Goal: Task Accomplishment & Management: Manage account settings

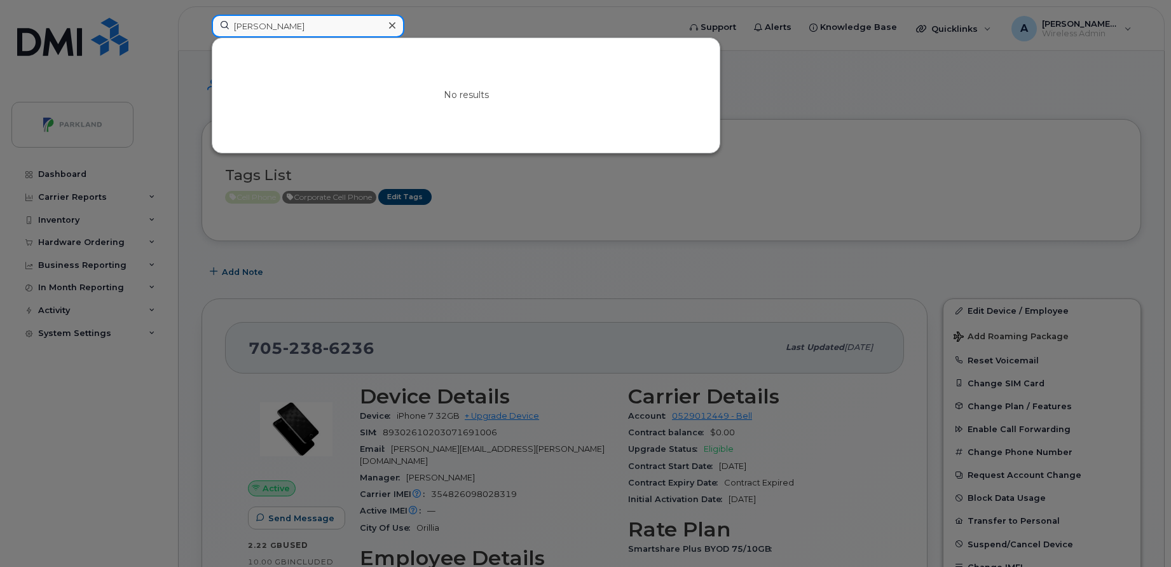
paste input "[PERSON_NAME]"
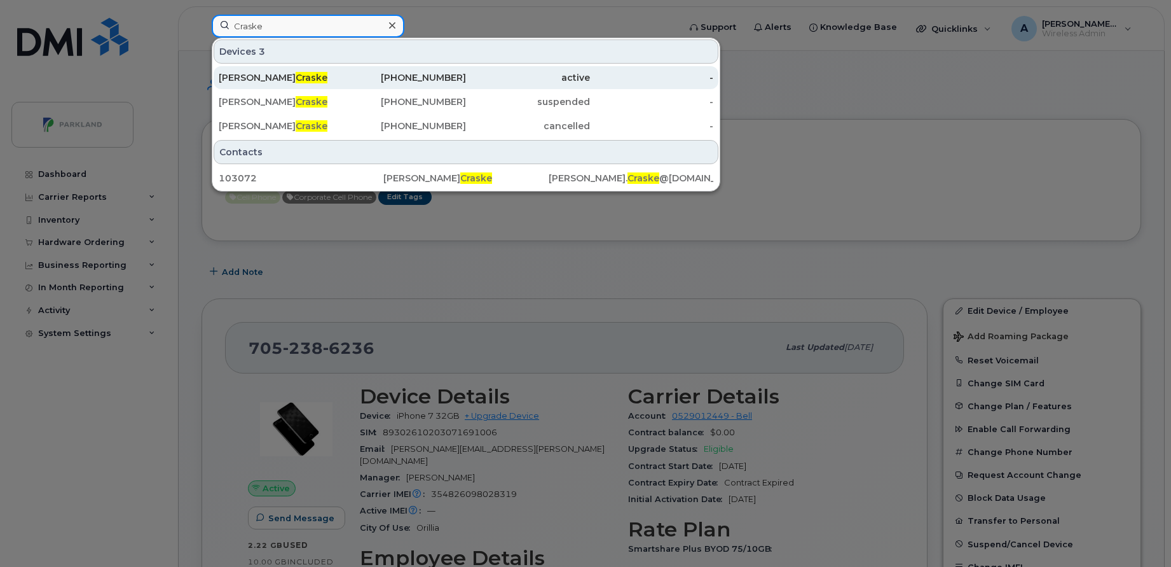
type input "Craske"
click at [330, 76] on div "[PERSON_NAME]" at bounding box center [281, 77] width 124 height 13
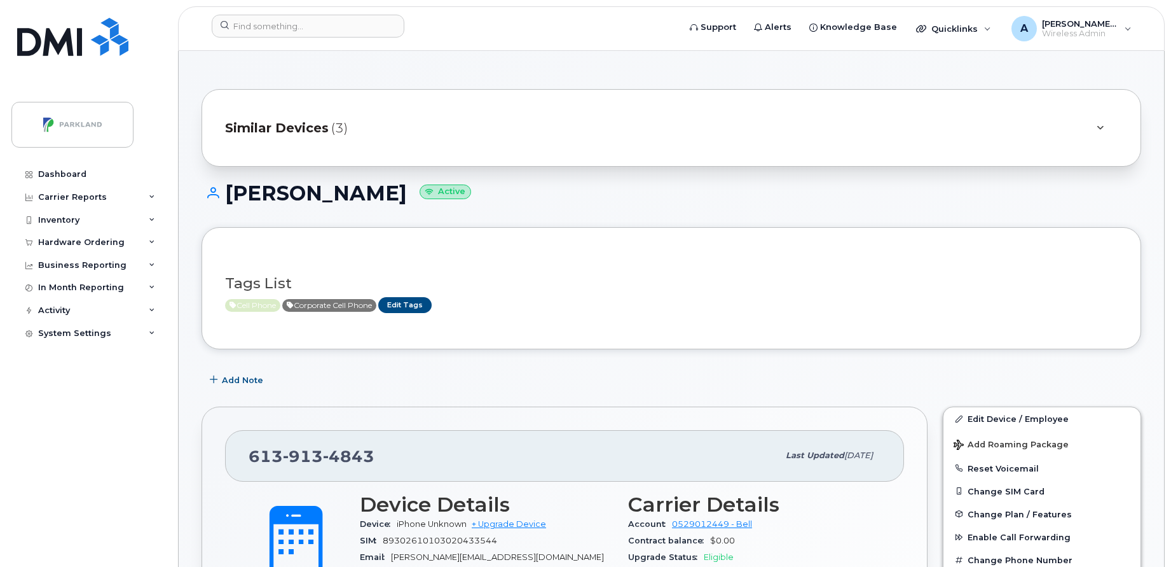
drag, startPoint x: 225, startPoint y: 195, endPoint x: 389, endPoint y: 191, distance: 164.1
click at [389, 191] on h1 "Stephen Craske Active" at bounding box center [672, 193] width 940 height 22
drag, startPoint x: 389, startPoint y: 191, endPoint x: 537, endPoint y: 181, distance: 147.9
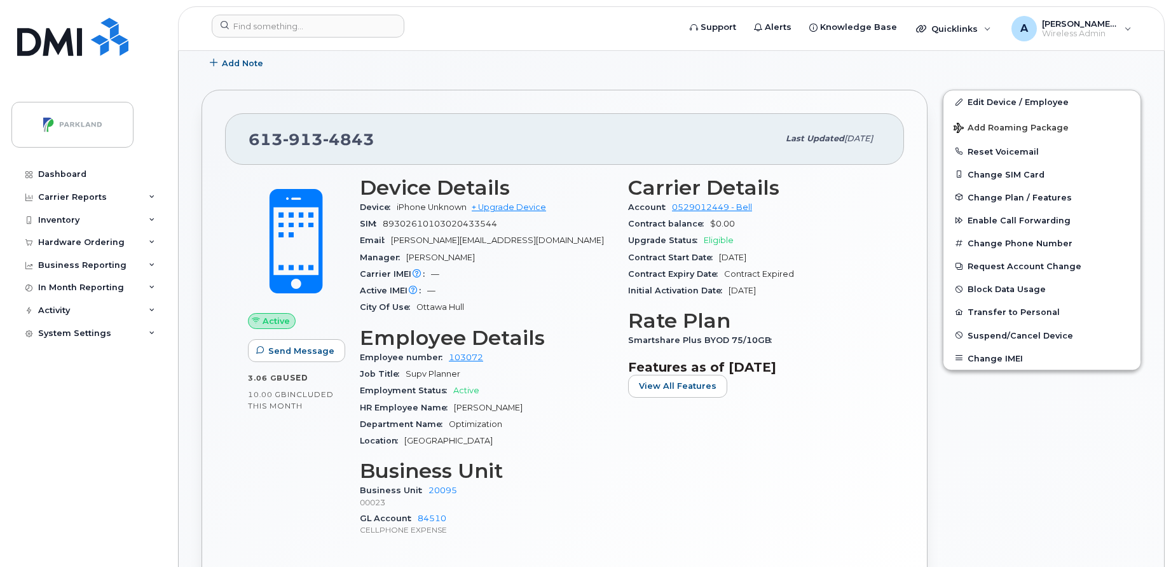
scroll to position [370, 0]
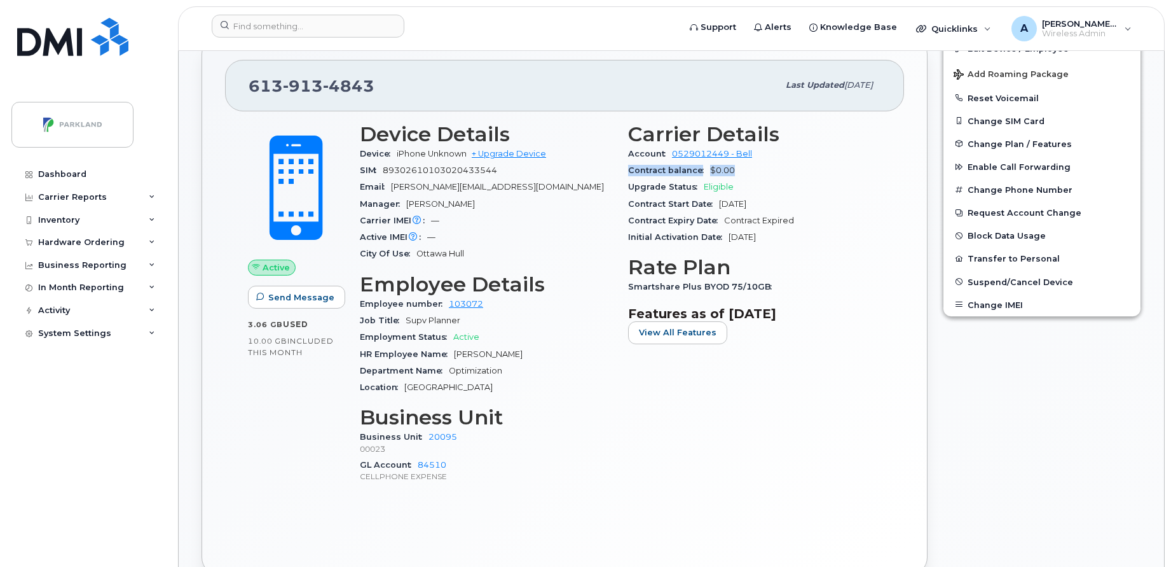
drag, startPoint x: 626, startPoint y: 172, endPoint x: 740, endPoint y: 169, distance: 114.5
click at [740, 169] on div "Carrier Details Account 0529012449 - Bell Contract balance $0.00 Upgrade Status…" at bounding box center [755, 308] width 268 height 387
drag, startPoint x: 740, startPoint y: 169, endPoint x: 854, endPoint y: 196, distance: 117.1
click at [854, 196] on div "Contract Start Date Aug 24, 2017" at bounding box center [754, 204] width 253 height 17
drag, startPoint x: 707, startPoint y: 174, endPoint x: 745, endPoint y: 162, distance: 40.4
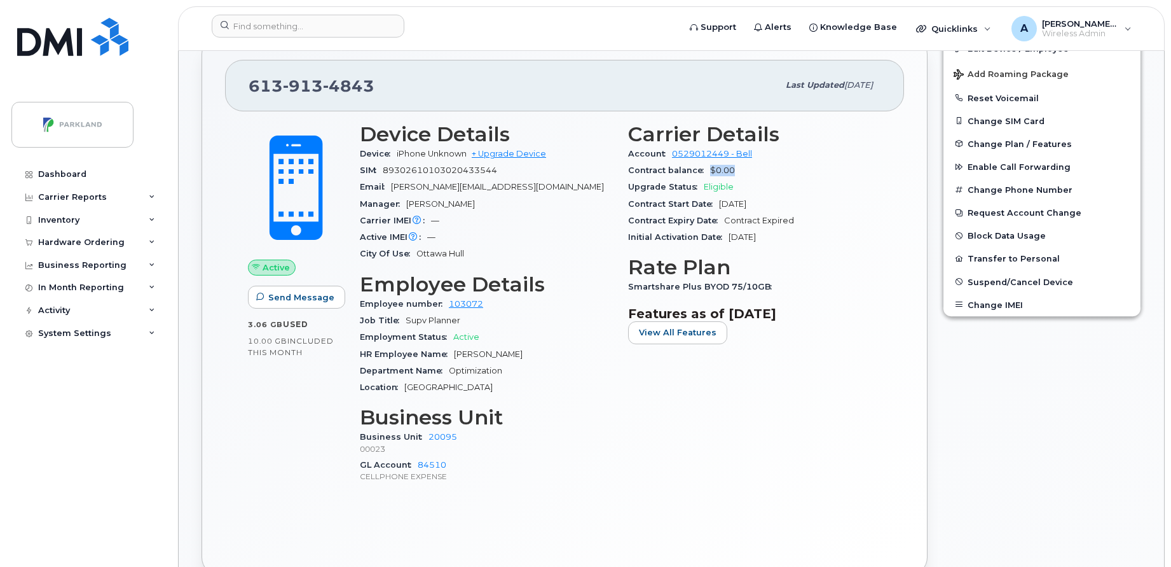
click at [745, 162] on div "Contract balance $0.00" at bounding box center [754, 170] width 253 height 17
drag, startPoint x: 745, startPoint y: 162, endPoint x: 794, endPoint y: 186, distance: 54.0
click at [794, 186] on div "Upgrade Status Eligible" at bounding box center [754, 187] width 253 height 17
drag, startPoint x: 621, startPoint y: 187, endPoint x: 736, endPoint y: 187, distance: 115.1
click at [736, 187] on div "Carrier Details Account 0529012449 - Bell Contract balance $0.00 Upgrade Status…" at bounding box center [755, 308] width 268 height 387
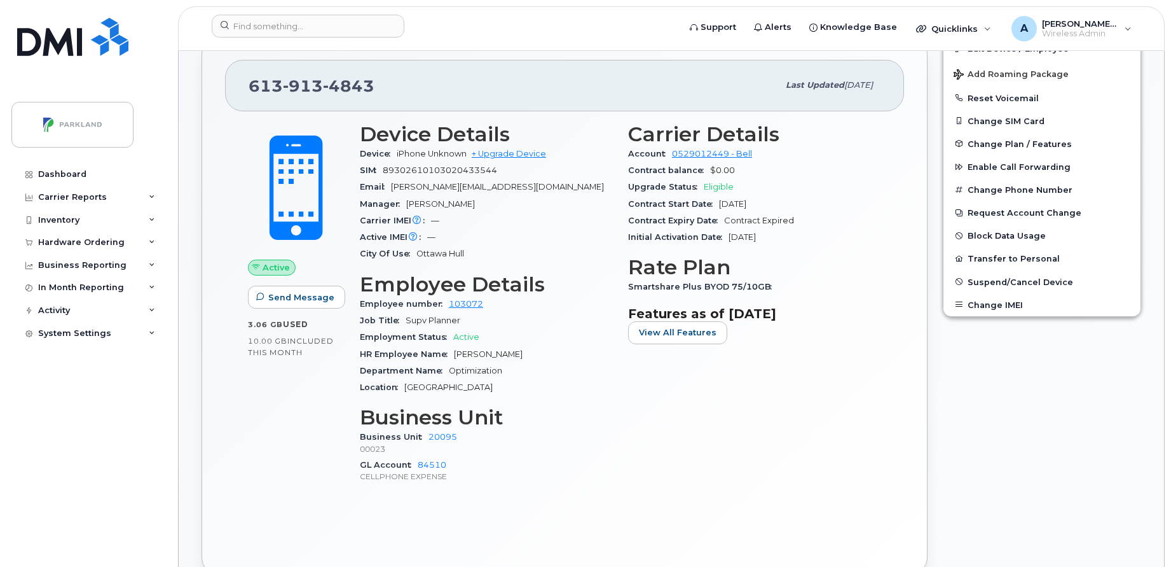
click at [813, 172] on div "Contract balance $0.00" at bounding box center [754, 170] width 253 height 17
drag, startPoint x: 710, startPoint y: 170, endPoint x: 765, endPoint y: 172, distance: 55.4
click at [765, 172] on div "Contract balance $0.00" at bounding box center [754, 170] width 253 height 17
click at [869, 220] on div "Contract Expiry Date Contract Expired" at bounding box center [754, 220] width 253 height 17
drag, startPoint x: 626, startPoint y: 223, endPoint x: 799, endPoint y: 222, distance: 173.0
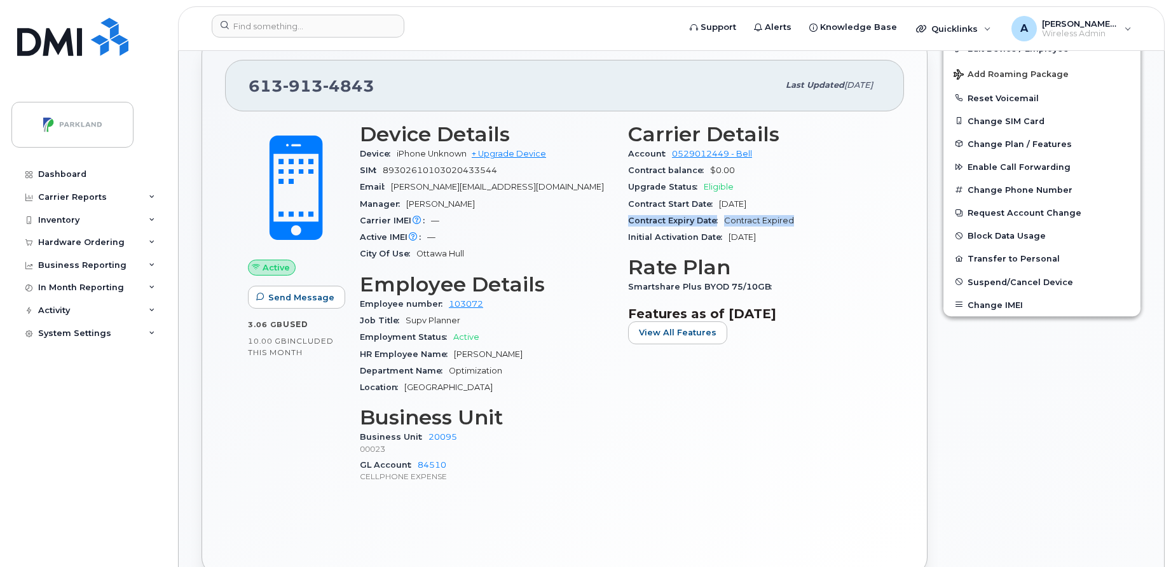
click at [799, 222] on div "Carrier Details Account 0529012449 - Bell Contract balance $0.00 Upgrade Status…" at bounding box center [755, 308] width 268 height 387
click at [846, 191] on div "Upgrade Status Eligible" at bounding box center [754, 187] width 253 height 17
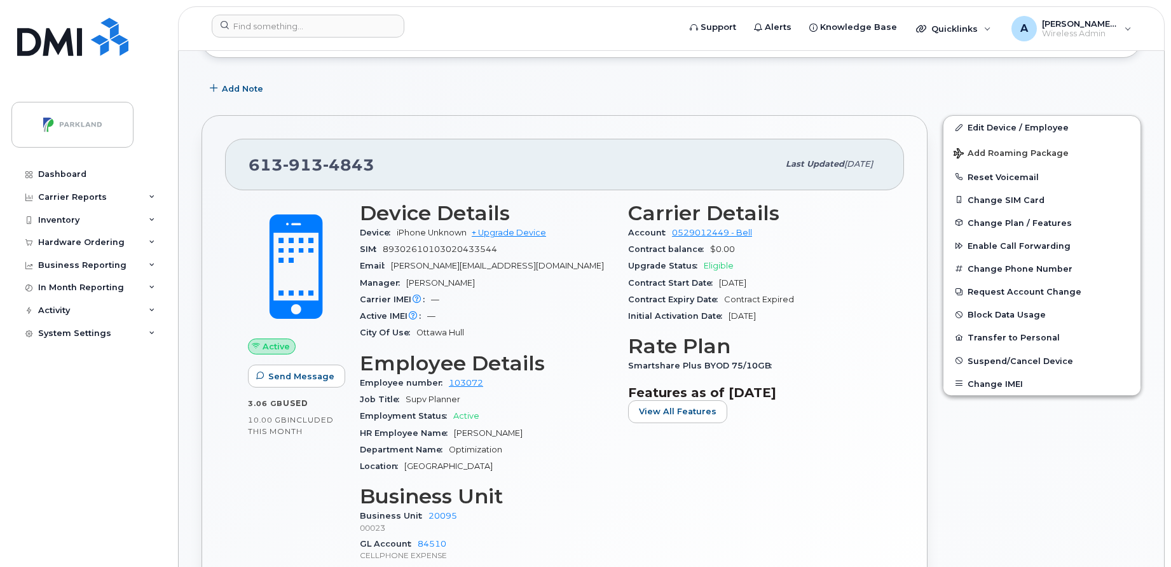
scroll to position [290, 0]
click at [1096, 336] on button "Transfer to Personal" at bounding box center [1042, 338] width 197 height 23
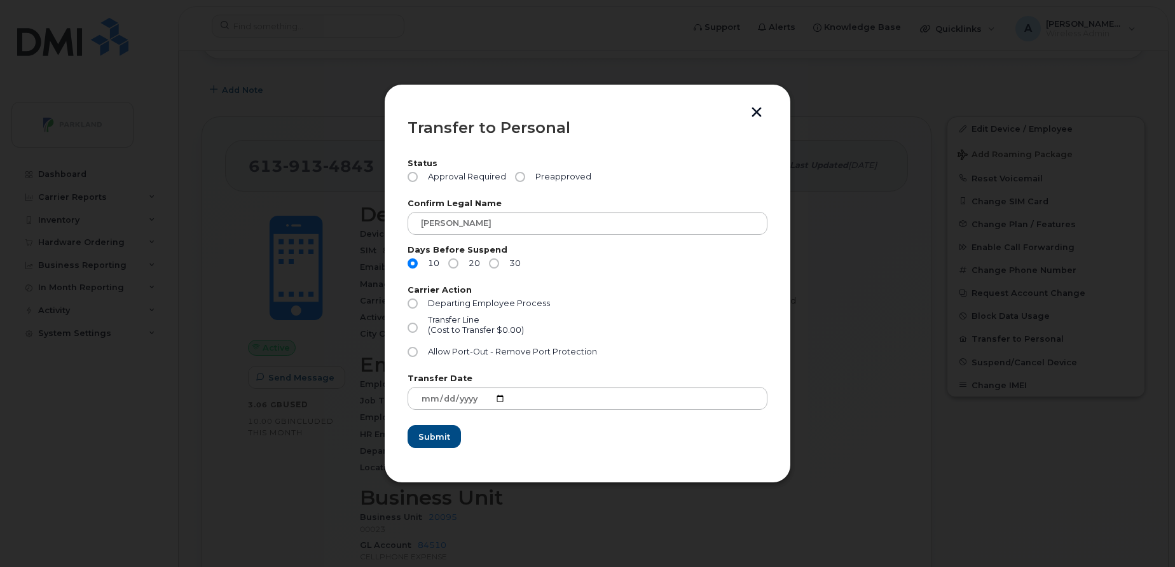
click at [761, 118] on button "button" at bounding box center [756, 113] width 19 height 13
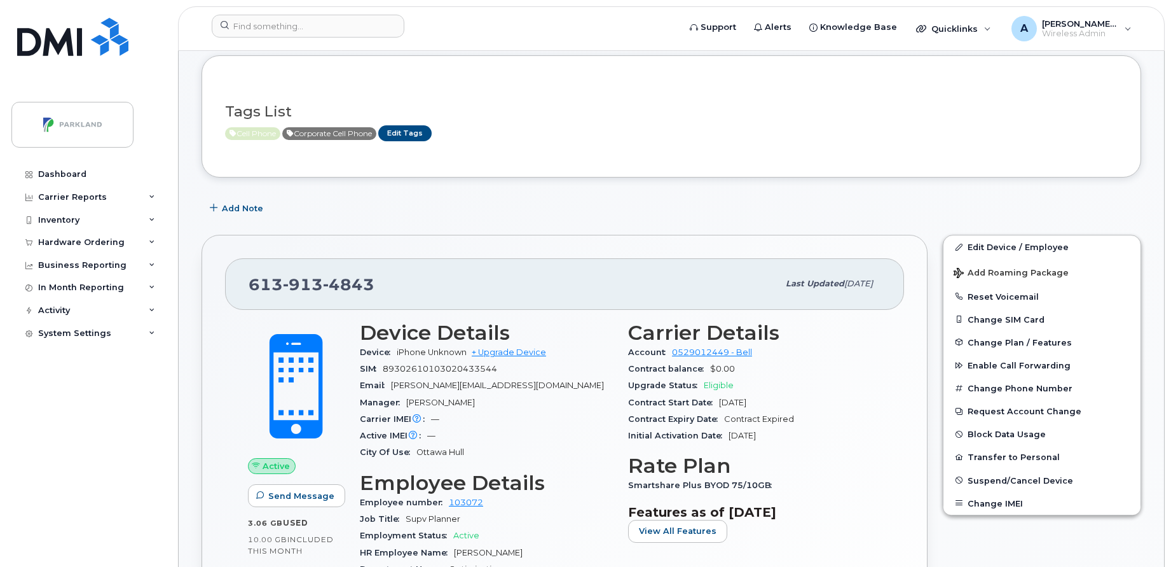
scroll to position [225, 0]
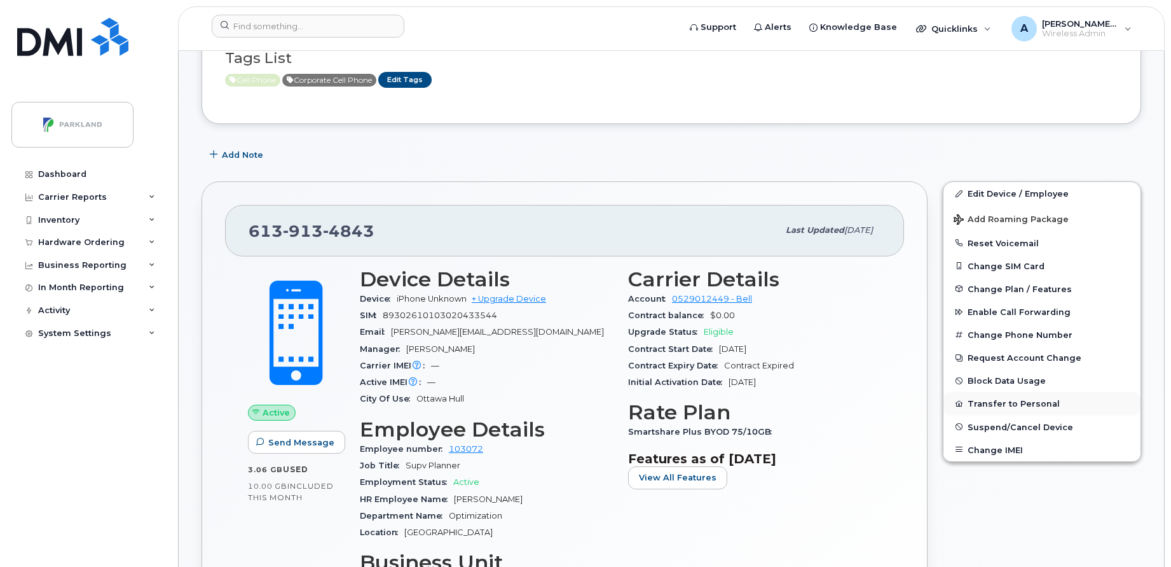
click at [1013, 408] on button "Transfer to Personal" at bounding box center [1042, 403] width 197 height 23
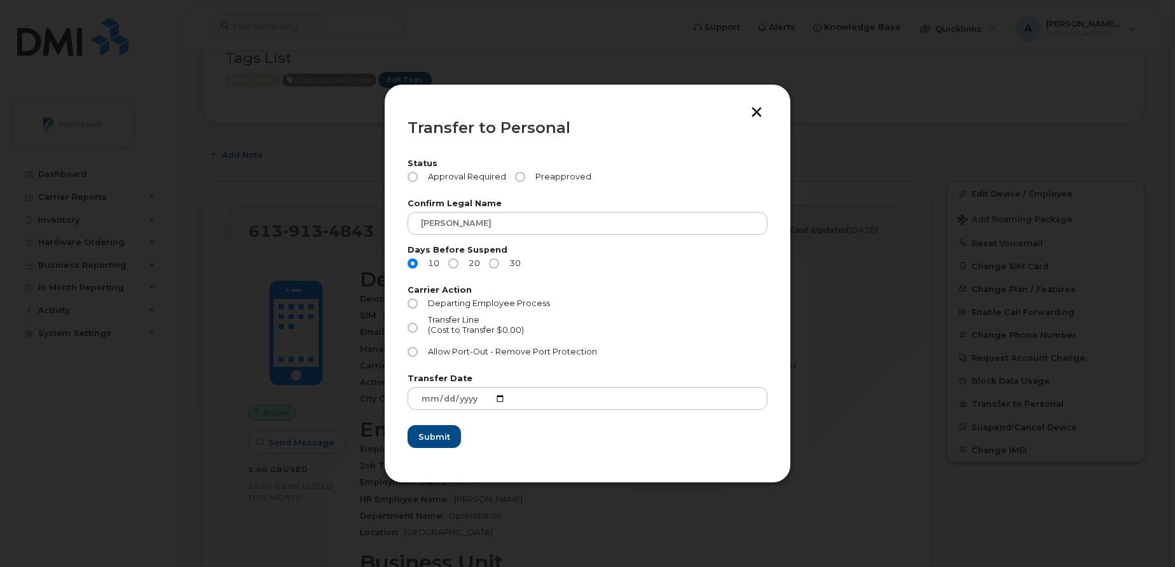
click at [757, 118] on button "button" at bounding box center [756, 113] width 19 height 13
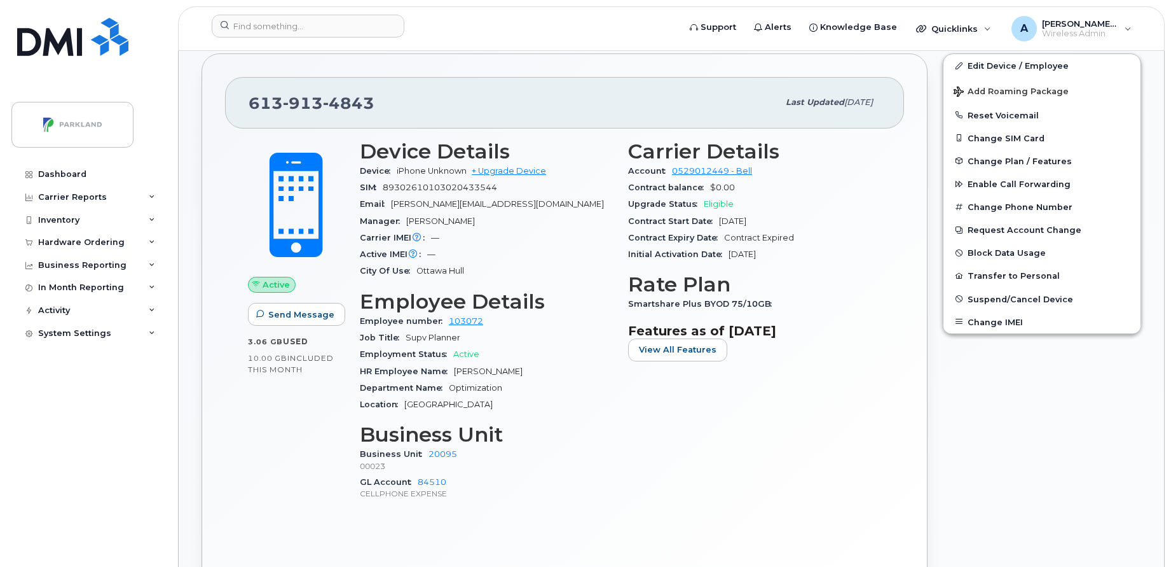
scroll to position [351, 0]
click at [993, 277] on button "Transfer to Personal" at bounding box center [1042, 277] width 197 height 23
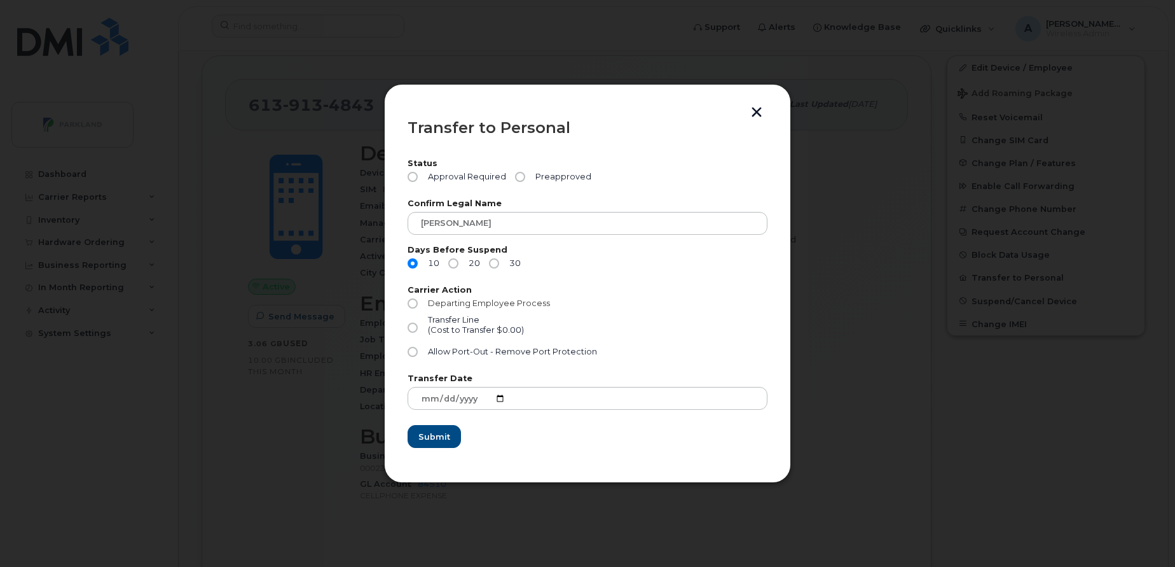
click at [490, 300] on span "Departing Employee Process" at bounding box center [489, 303] width 122 height 10
click at [418, 300] on input "Departing Employee Process" at bounding box center [413, 303] width 10 height 10
radio input "true"
click at [761, 113] on button "button" at bounding box center [756, 113] width 19 height 13
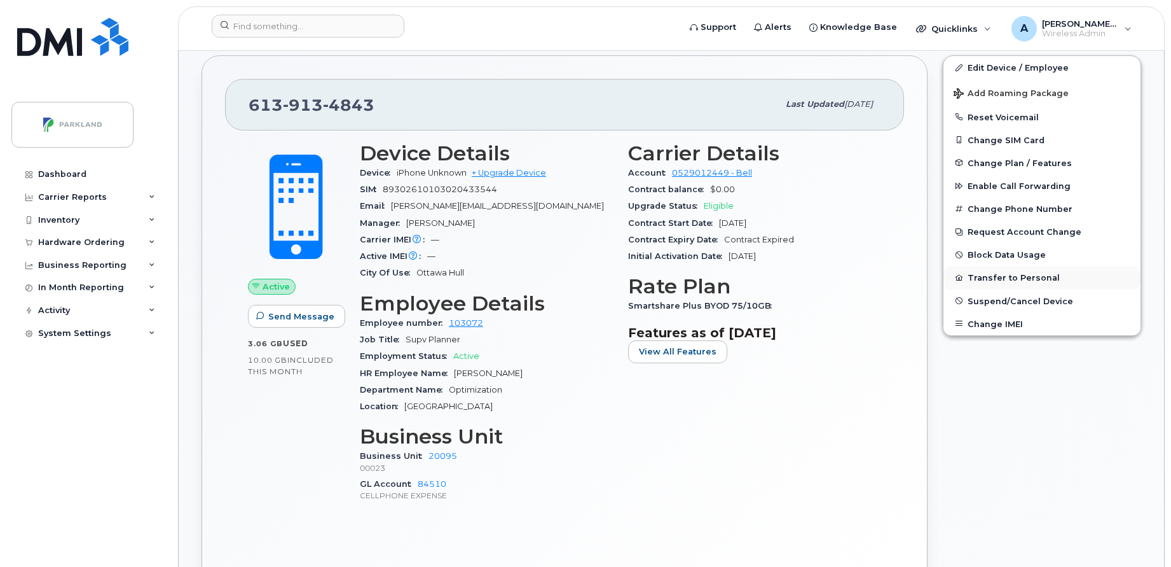
click at [1039, 272] on button "Transfer to Personal" at bounding box center [1042, 277] width 197 height 23
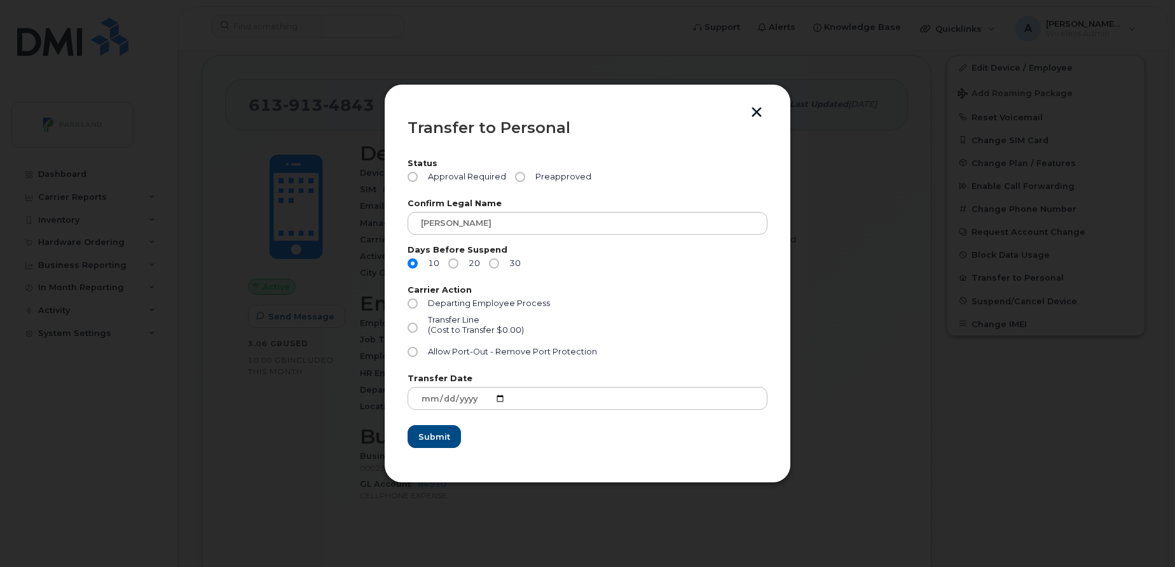
click at [756, 107] on button "button" at bounding box center [756, 113] width 19 height 13
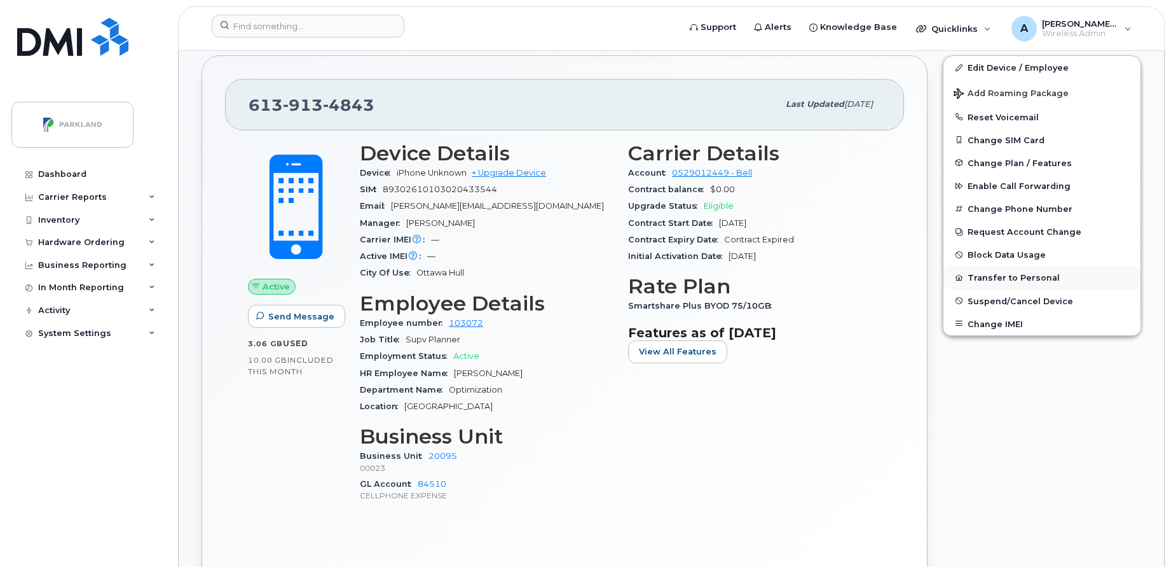
click at [1005, 280] on button "Transfer to Personal" at bounding box center [1042, 277] width 197 height 23
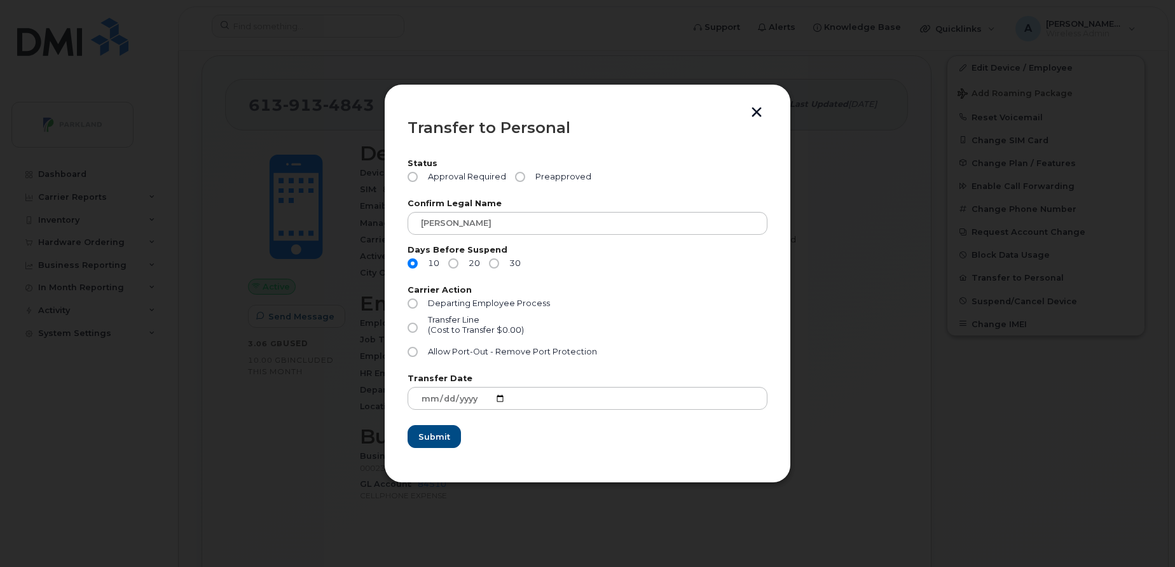
click at [757, 112] on button "button" at bounding box center [756, 113] width 19 height 13
